Goal: Information Seeking & Learning: Find specific page/section

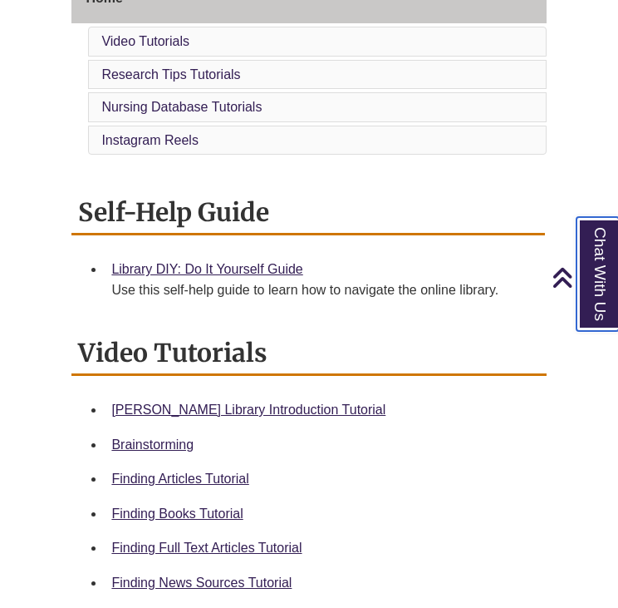
scroll to position [465, 0]
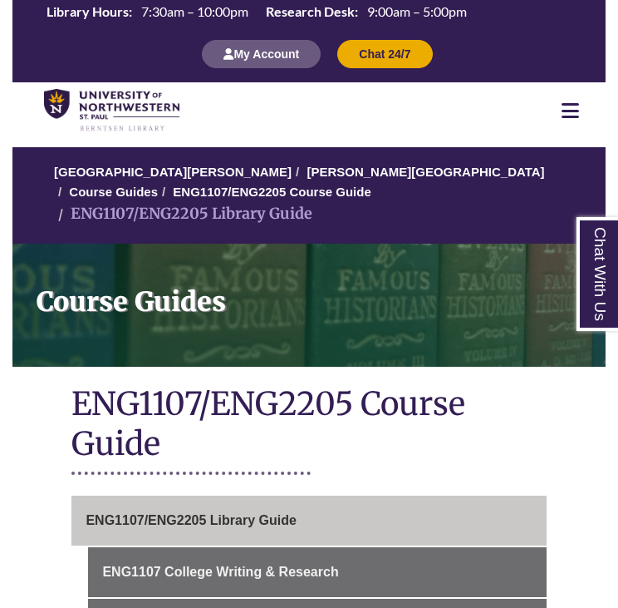
click at [571, 117] on icon at bounding box center [570, 111] width 17 height 20
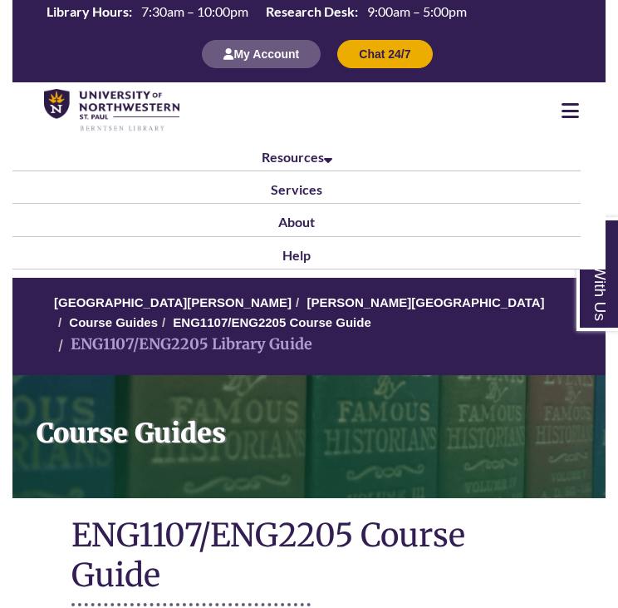
click at [571, 117] on icon at bounding box center [570, 111] width 17 height 20
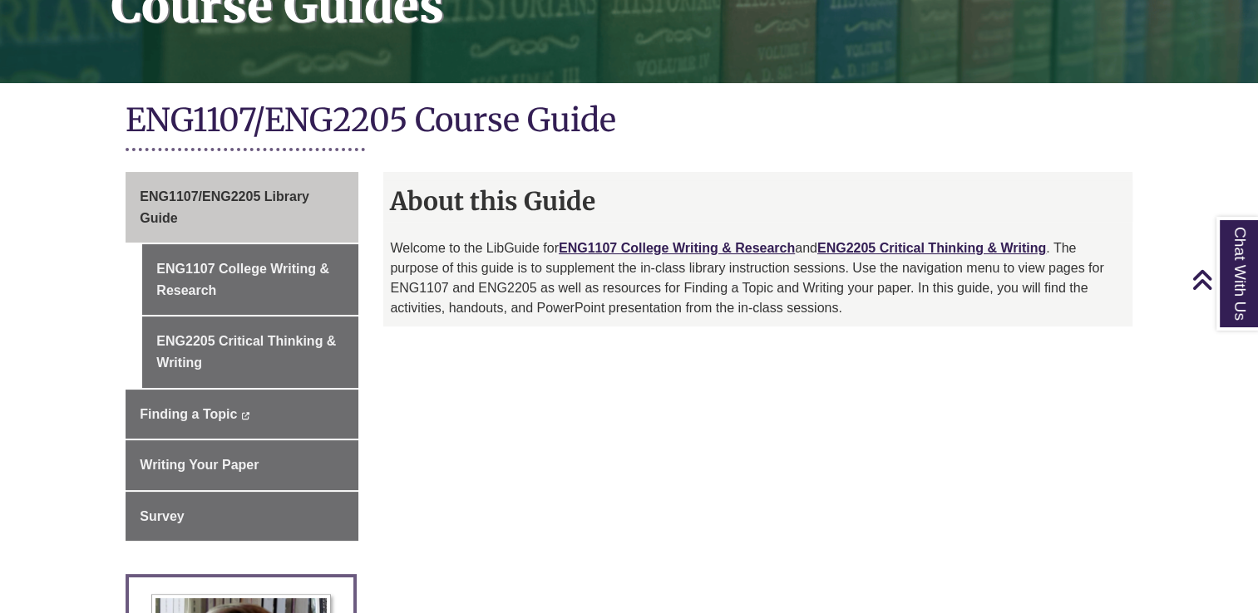
scroll to position [283, 0]
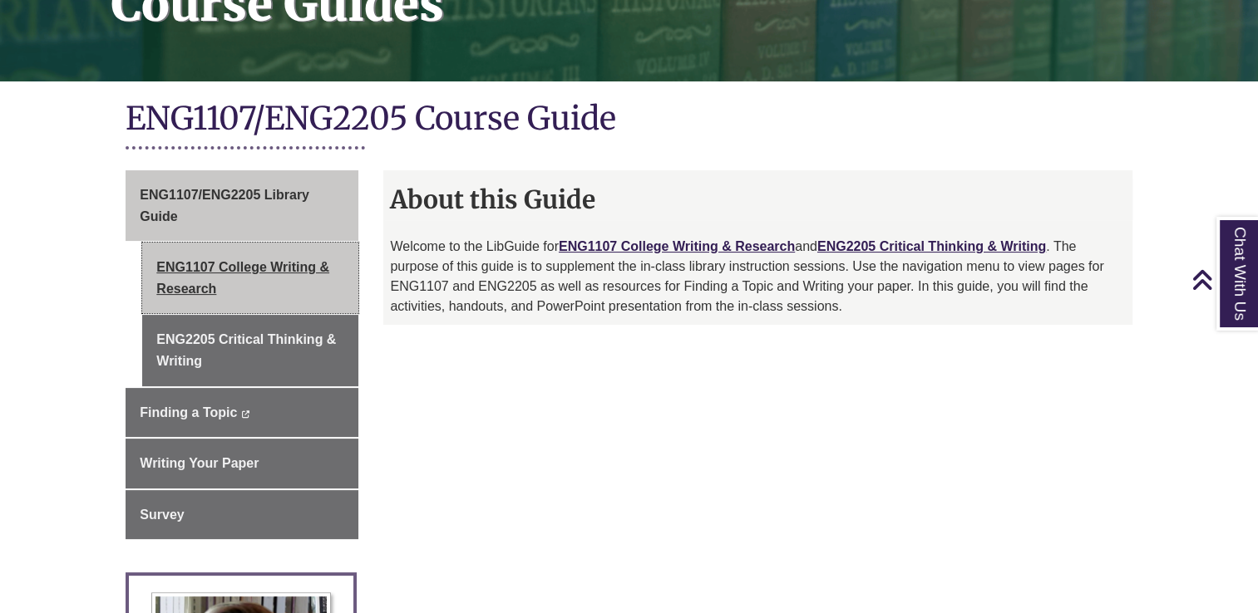
click at [240, 279] on link "ENG1107 College Writing & Research" at bounding box center [250, 278] width 216 height 71
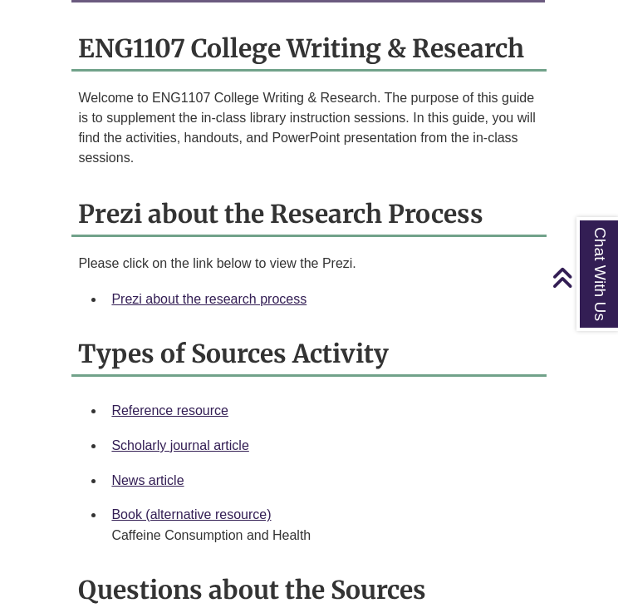
scroll to position [1532, 0]
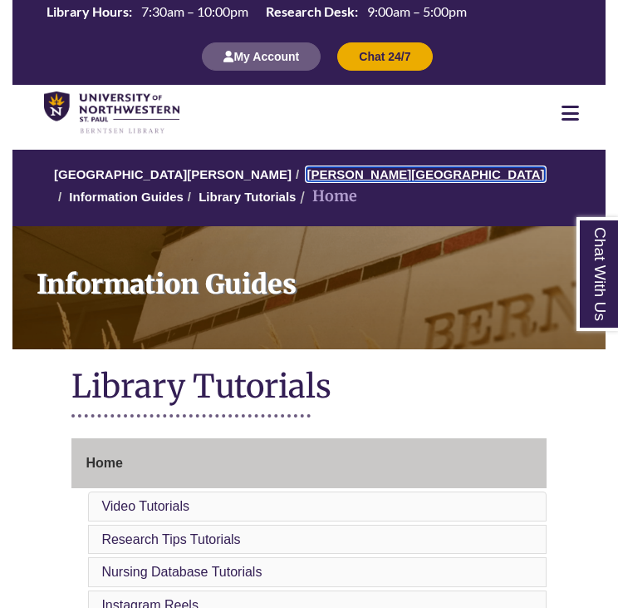
click at [330, 179] on link "[PERSON_NAME][GEOGRAPHIC_DATA]" at bounding box center [426, 174] width 238 height 14
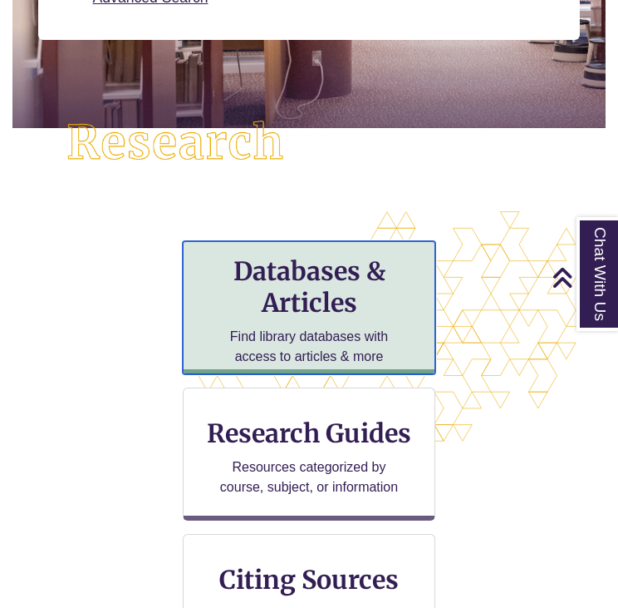
click at [342, 262] on h3 "Databases & Articles" at bounding box center [309, 286] width 224 height 63
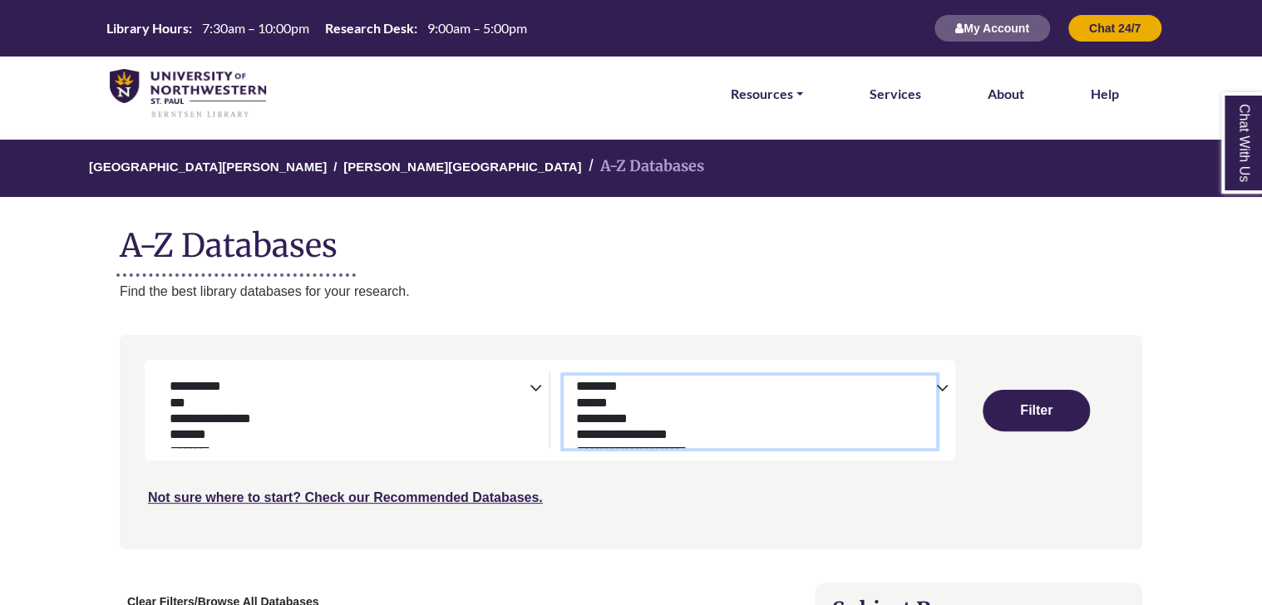
select select "*****"
click at [605, 418] on option "**********" at bounding box center [745, 419] width 343 height 16
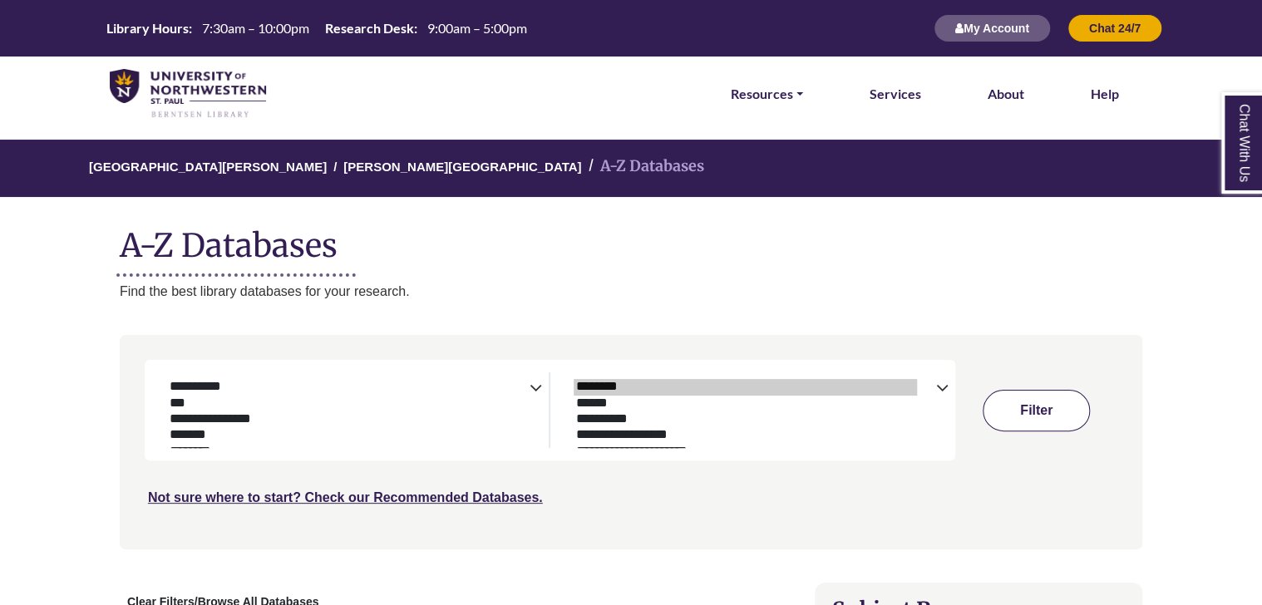
click at [622, 397] on button "Filter" at bounding box center [1035, 411] width 106 height 42
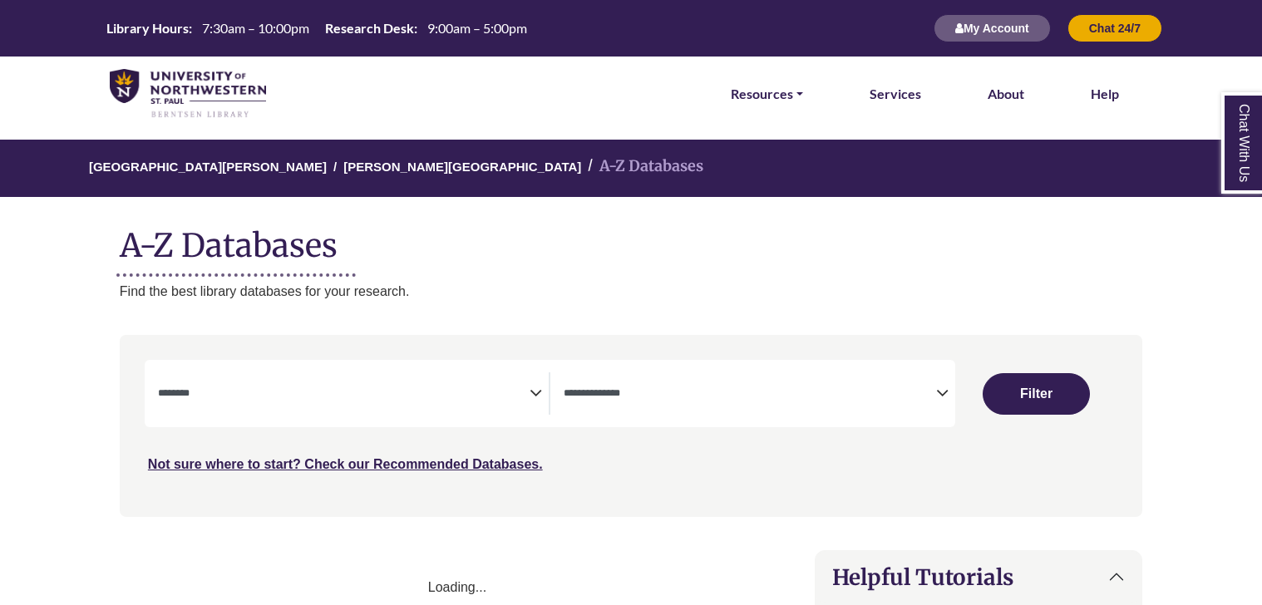
select select "Database Subject Filter"
select select "Database Types Filter"
select select "Database Subject Filter"
select select "Database Types Filter"
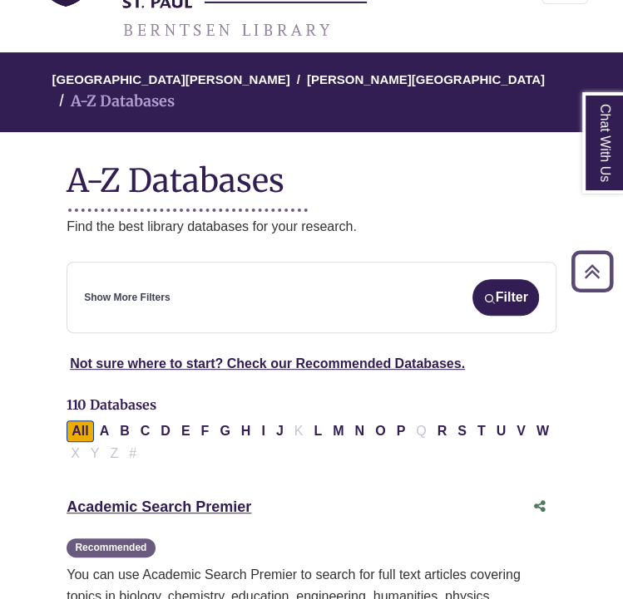
scroll to position [159, 0]
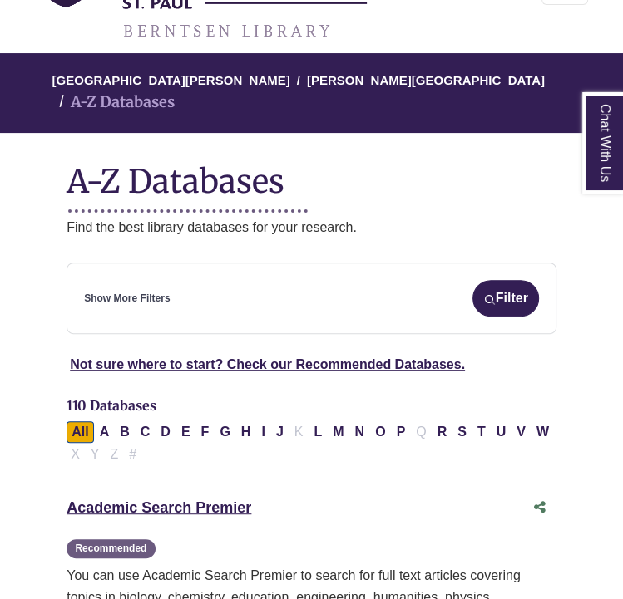
click at [371, 263] on div "**********" at bounding box center [311, 298] width 490 height 71
click at [163, 291] on link "Show More Filters" at bounding box center [127, 299] width 86 height 16
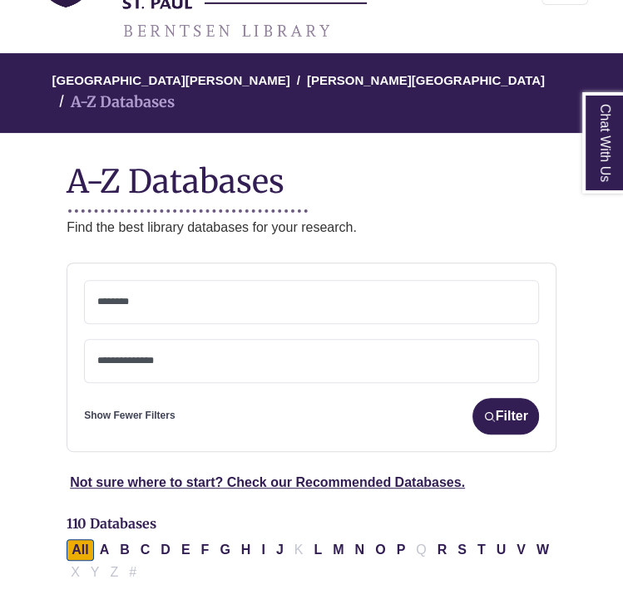
click at [206, 297] on textarea "Search" at bounding box center [311, 303] width 428 height 13
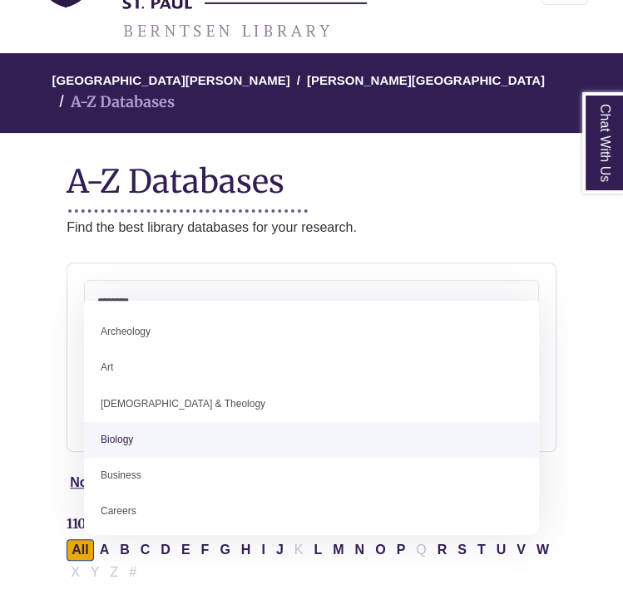
scroll to position [49, 0]
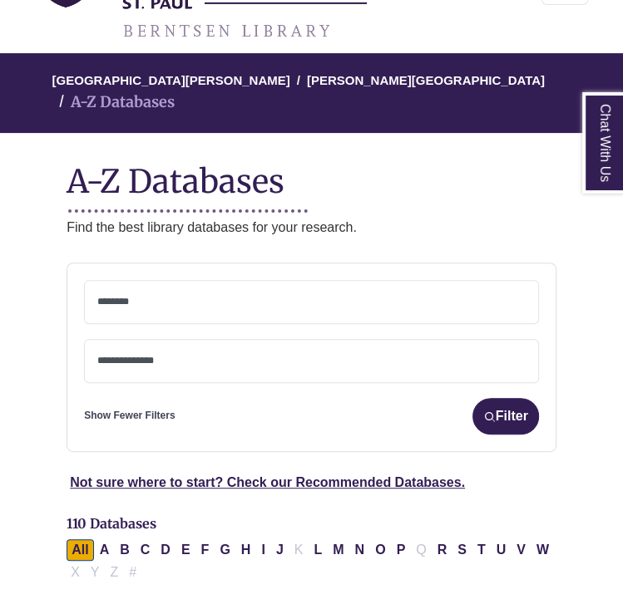
click at [446, 190] on div "University of Northwestern - St. Paul Berntsen Library A-Z Databases A-Z Databa…" at bounding box center [311, 145] width 529 height 185
click at [279, 356] on textarea "Search" at bounding box center [311, 362] width 428 height 13
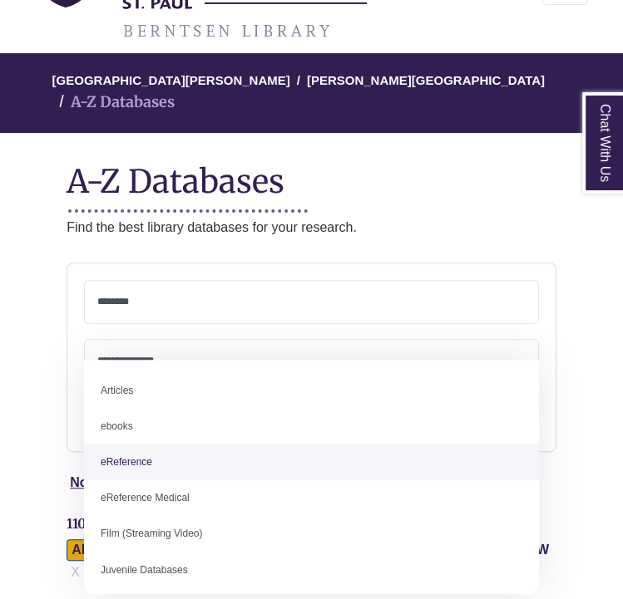
select select "*****"
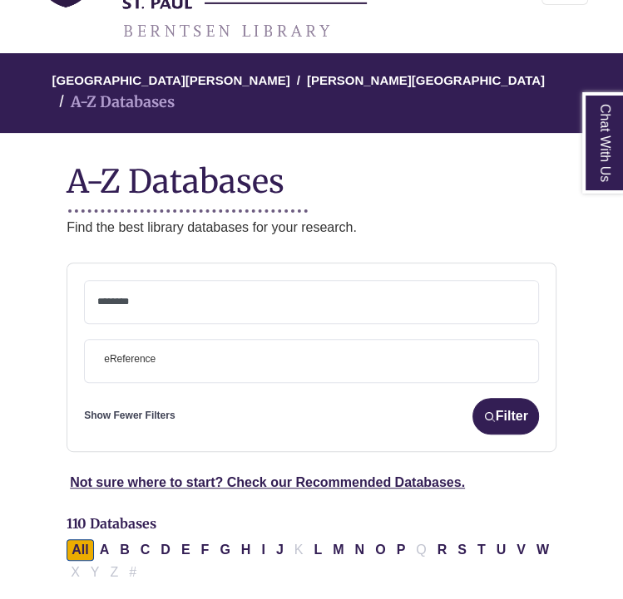
scroll to position [36, 0]
click at [356, 289] on span at bounding box center [311, 302] width 428 height 42
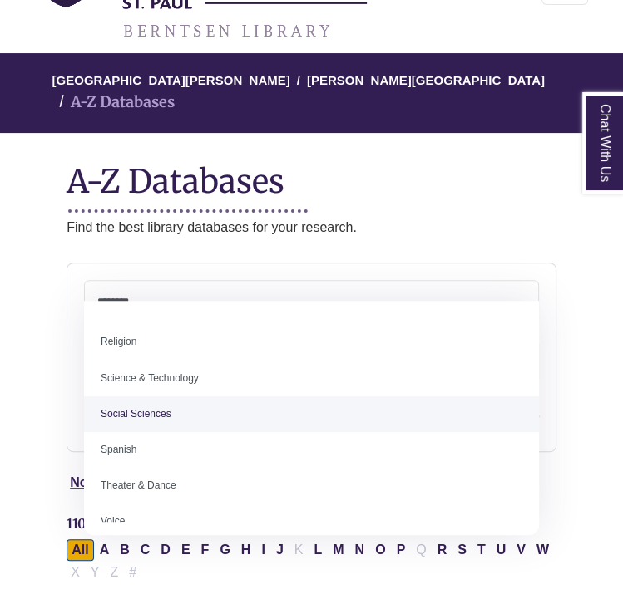
scroll to position [1480, 0]
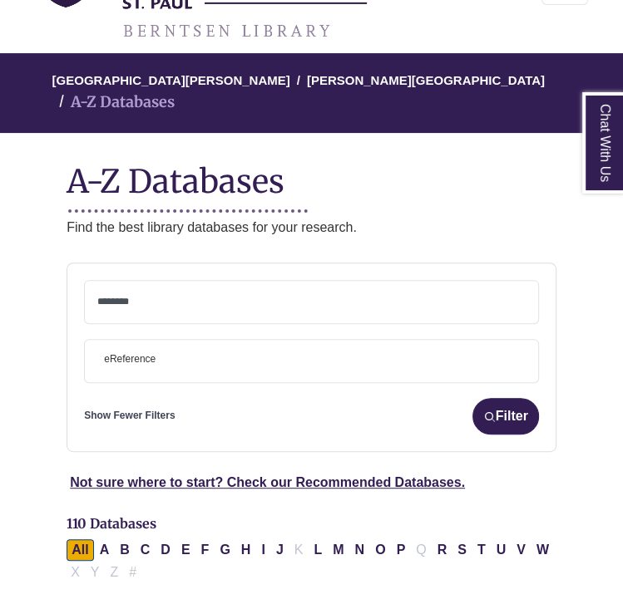
click at [551, 405] on div "**********" at bounding box center [311, 358] width 490 height 190
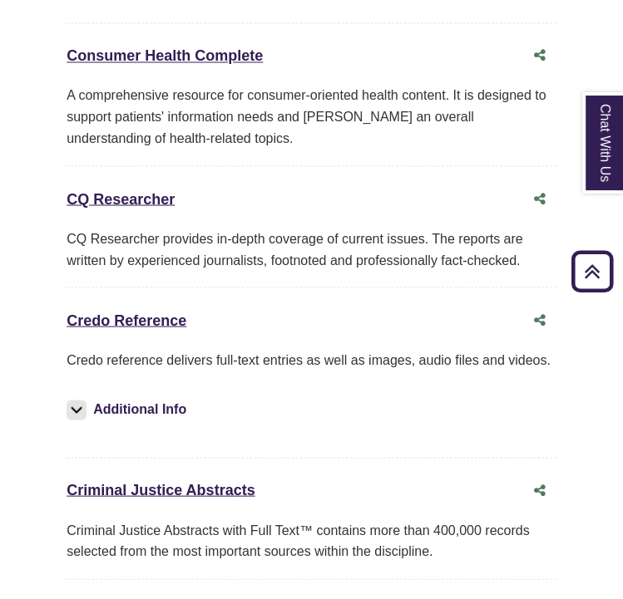
scroll to position [4454, 0]
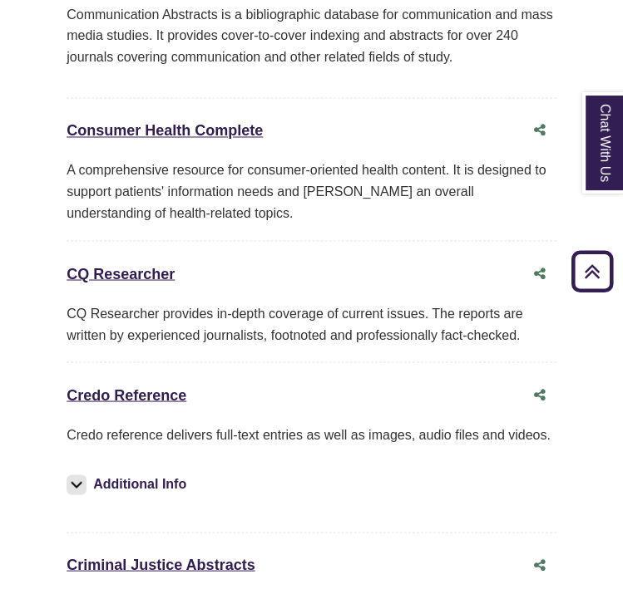
drag, startPoint x: 130, startPoint y: 168, endPoint x: 299, endPoint y: 97, distance: 182.9
